Goal: Task Accomplishment & Management: Complete application form

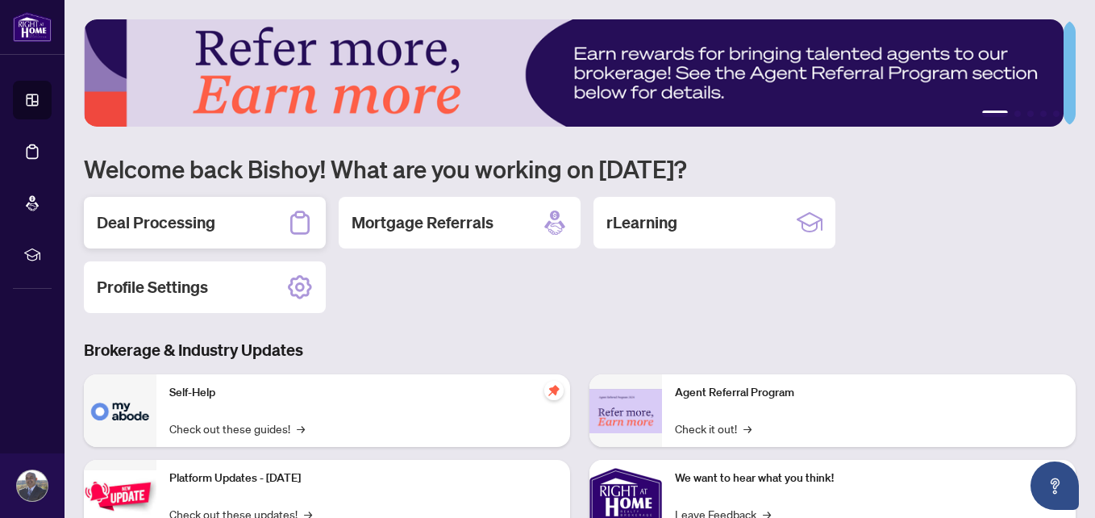
click at [178, 229] on h2 "Deal Processing" at bounding box center [156, 222] width 119 height 23
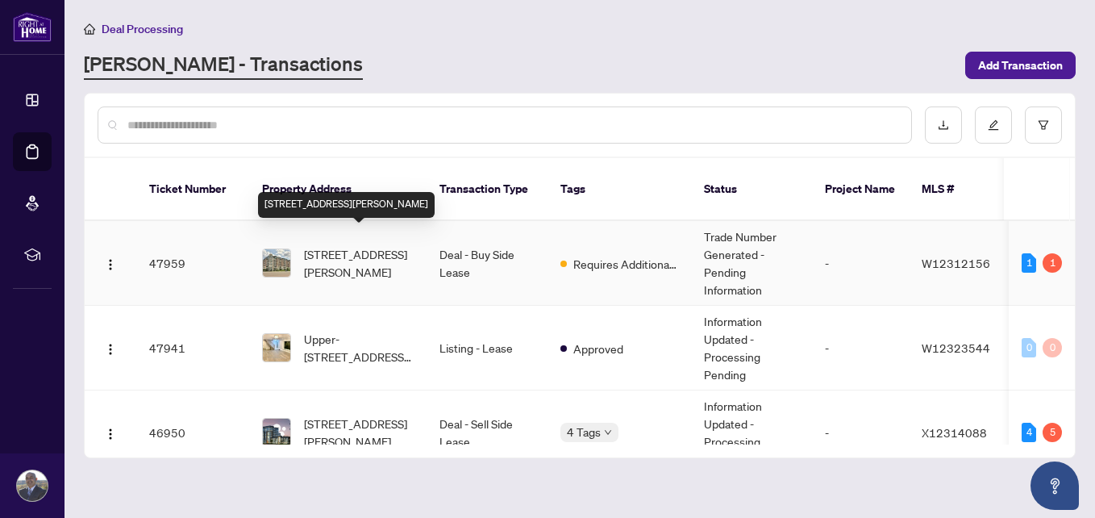
click at [314, 246] on span "[STREET_ADDRESS][PERSON_NAME]" at bounding box center [359, 262] width 110 height 35
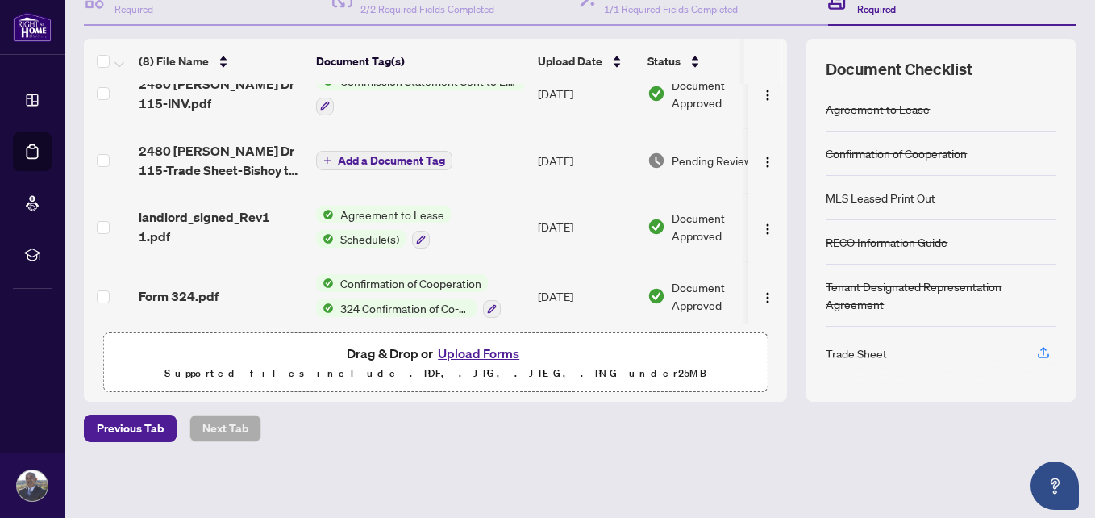
scroll to position [161, 0]
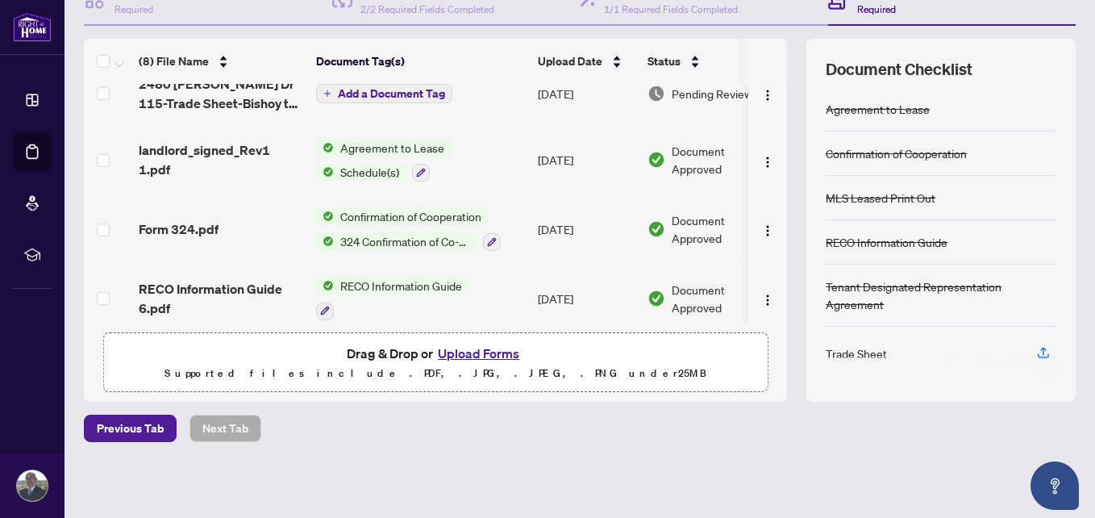
click at [479, 353] on button "Upload Forms" at bounding box center [478, 353] width 91 height 21
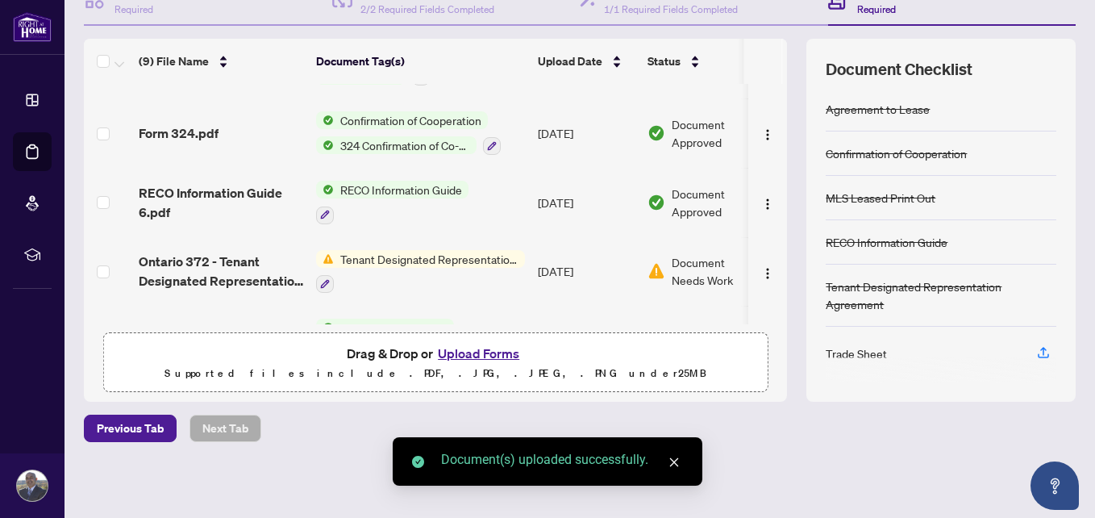
scroll to position [376, 0]
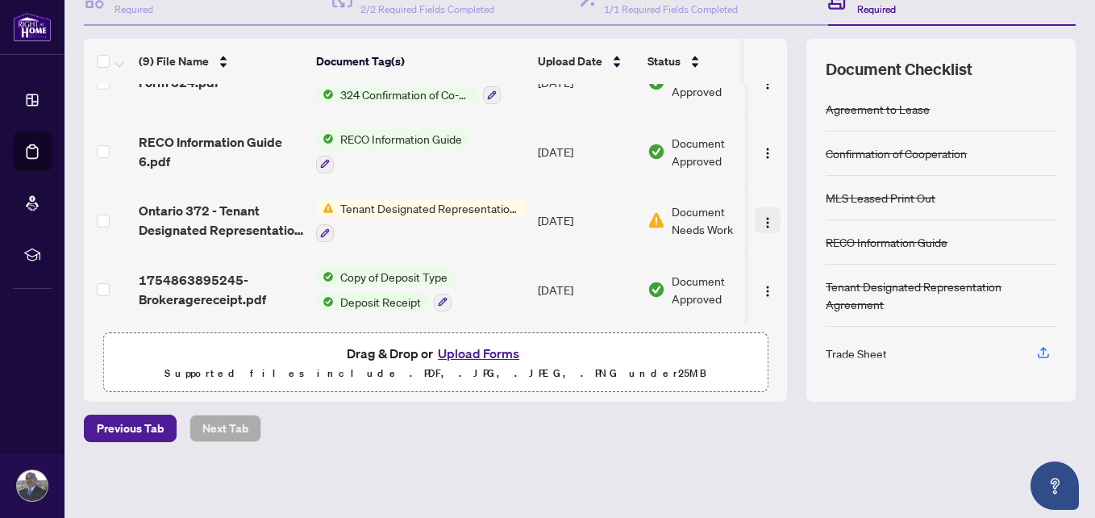
click at [761, 219] on img "button" at bounding box center [767, 222] width 13 height 13
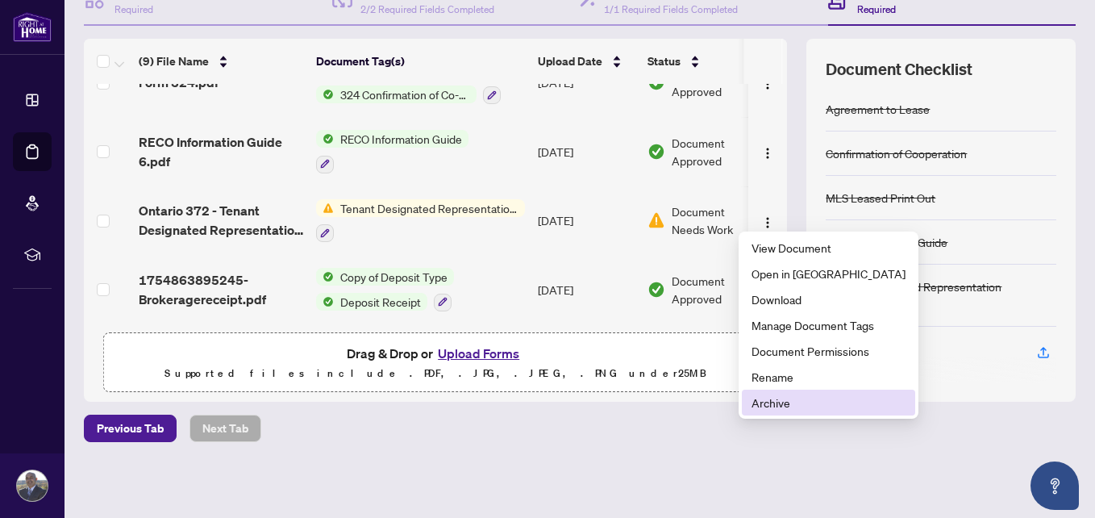
click at [790, 403] on span "Archive" at bounding box center [828, 402] width 154 height 18
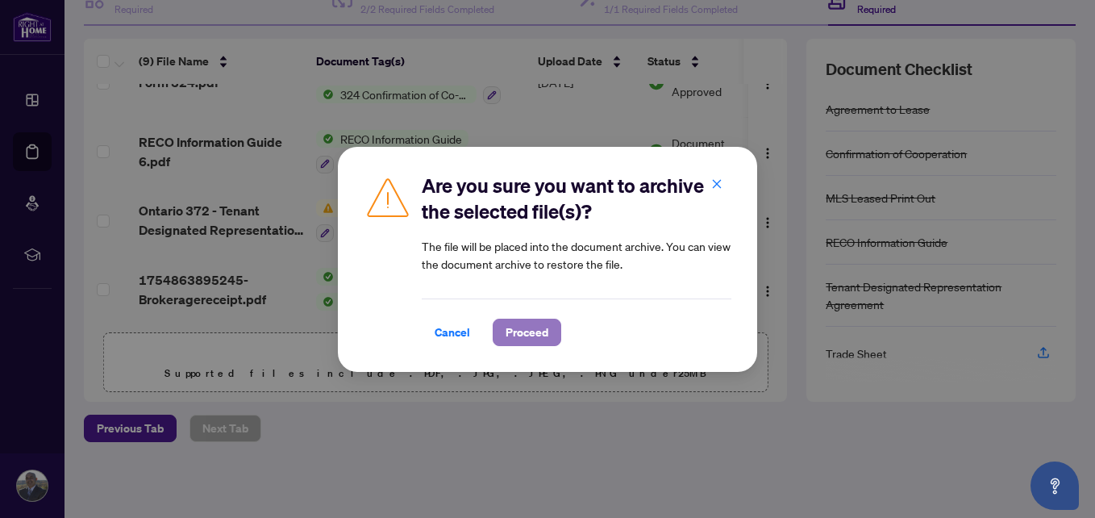
click at [535, 338] on span "Proceed" at bounding box center [527, 332] width 43 height 26
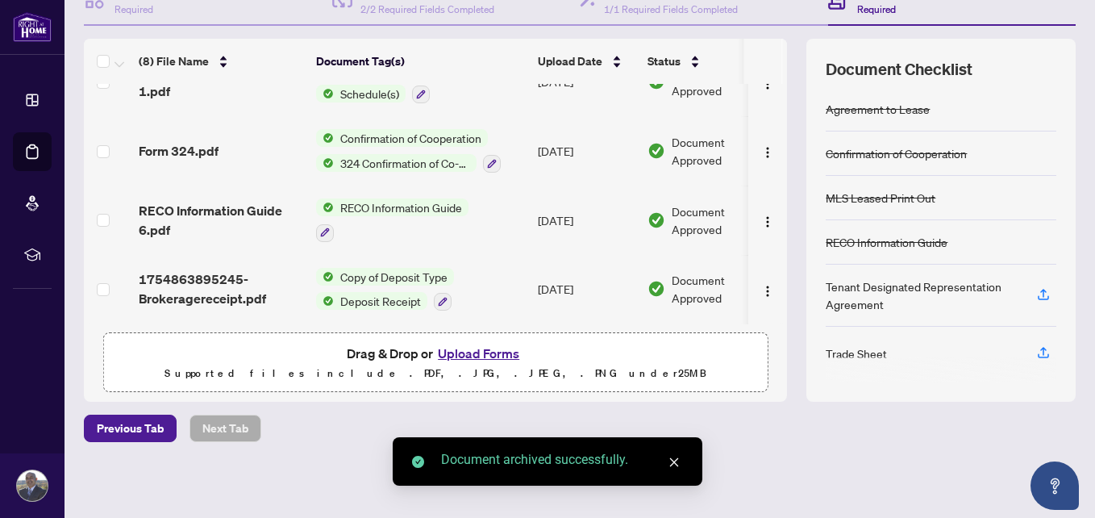
scroll to position [0, 0]
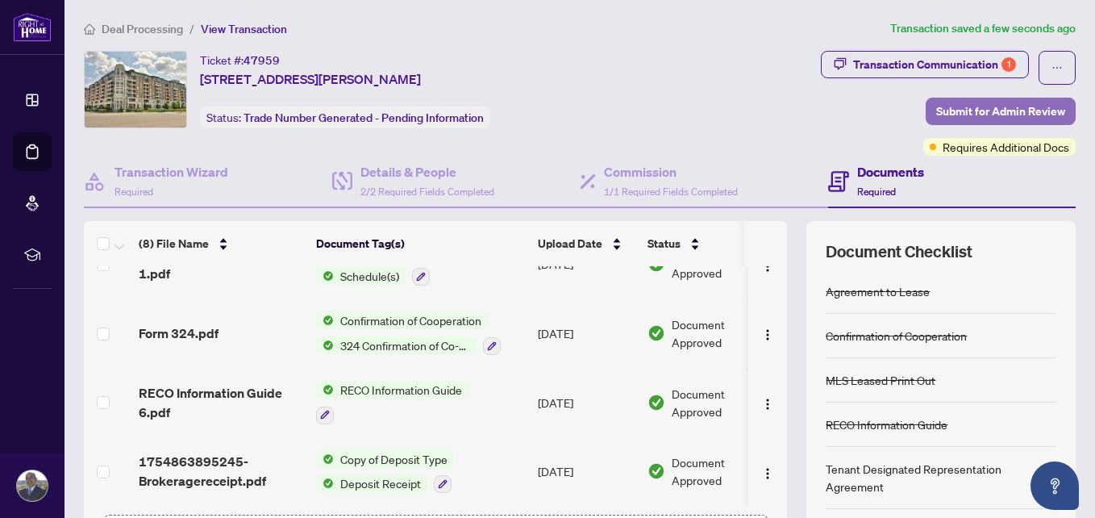
click at [979, 110] on span "Submit for Admin Review" at bounding box center [1000, 111] width 129 height 26
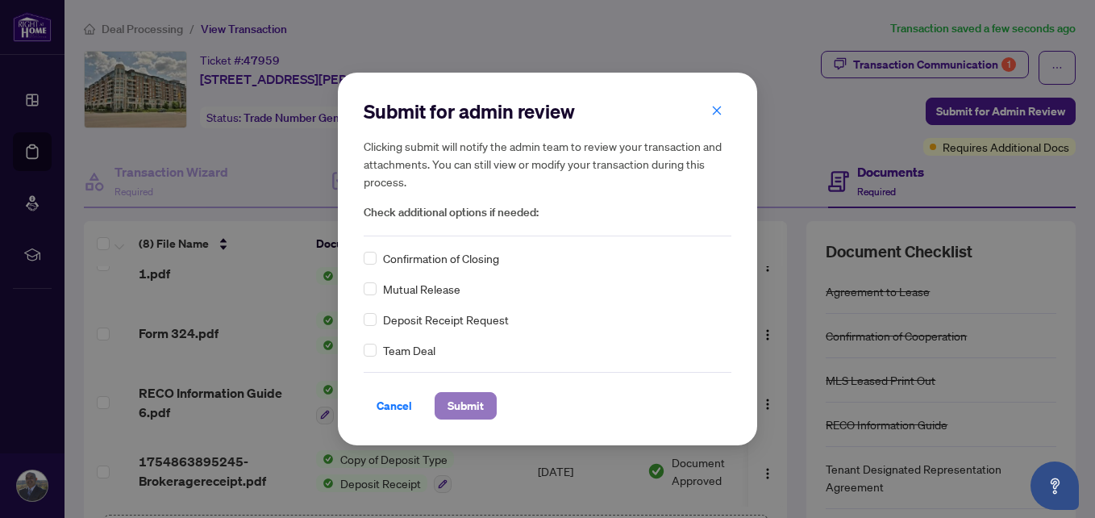
click at [460, 400] on span "Submit" at bounding box center [466, 406] width 36 height 26
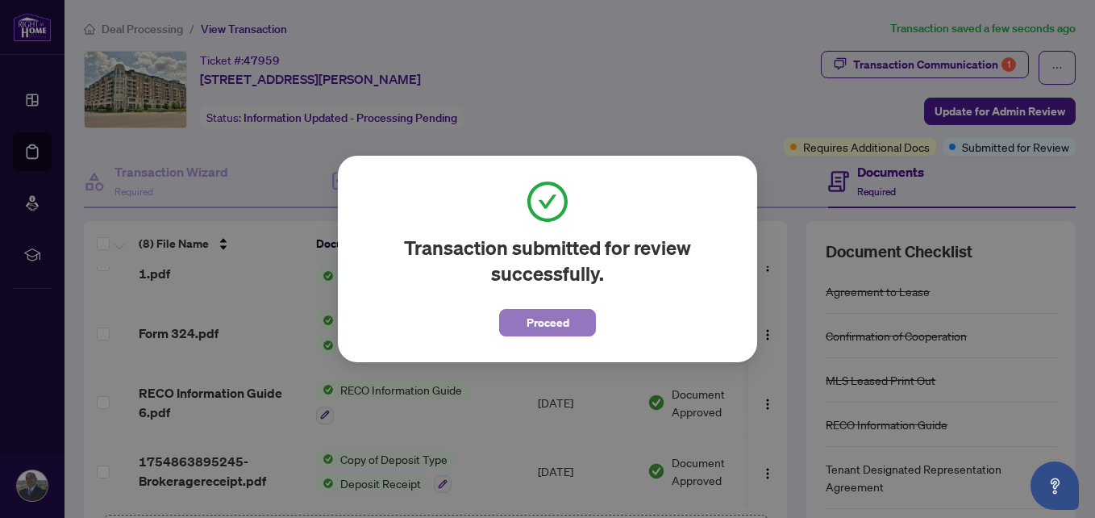
click at [574, 327] on button "Proceed" at bounding box center [547, 322] width 97 height 27
